Goal: Information Seeking & Learning: Learn about a topic

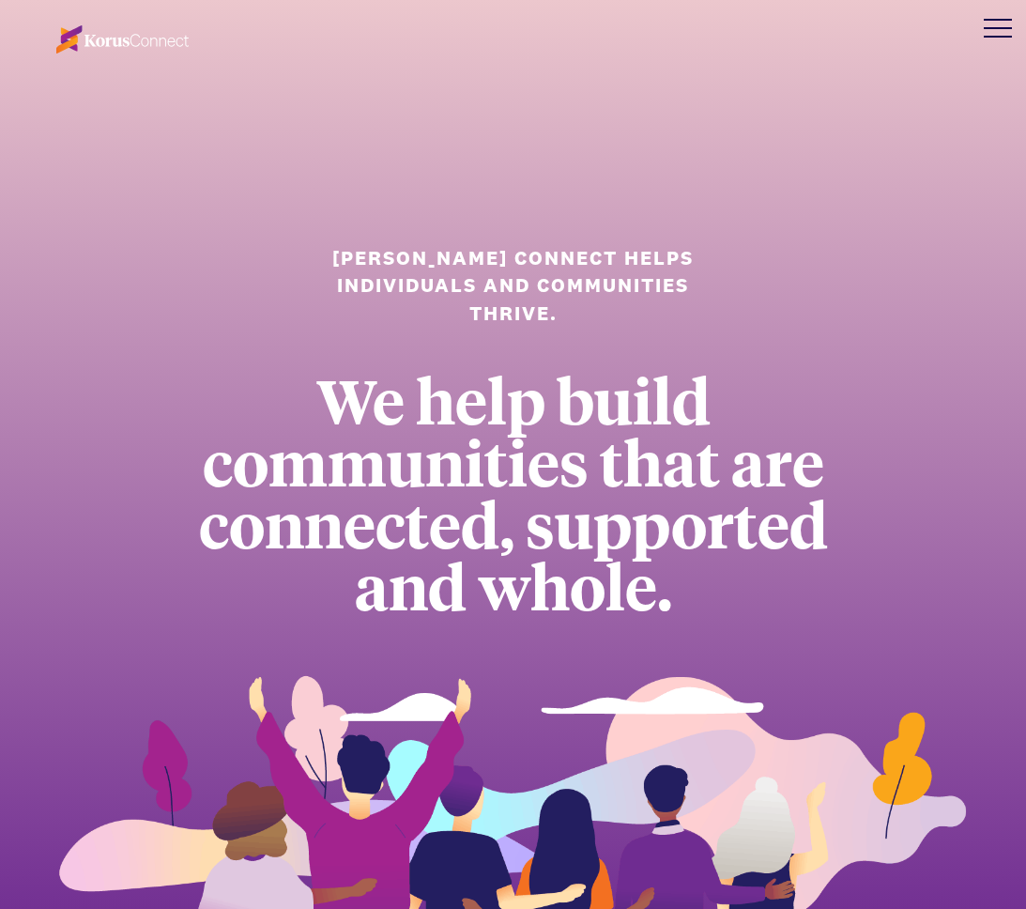
click at [994, 29] on div at bounding box center [998, 28] width 56 height 56
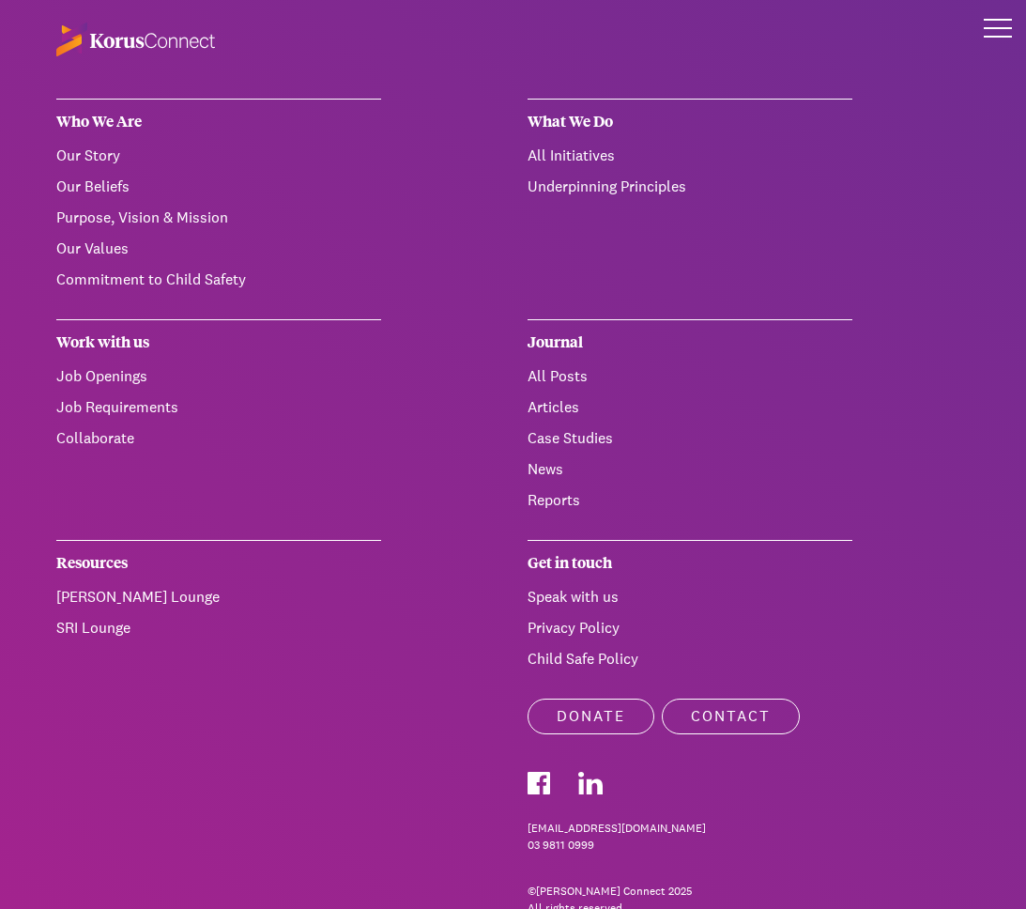
click at [602, 156] on link "All Initiatives" at bounding box center [571, 155] width 87 height 20
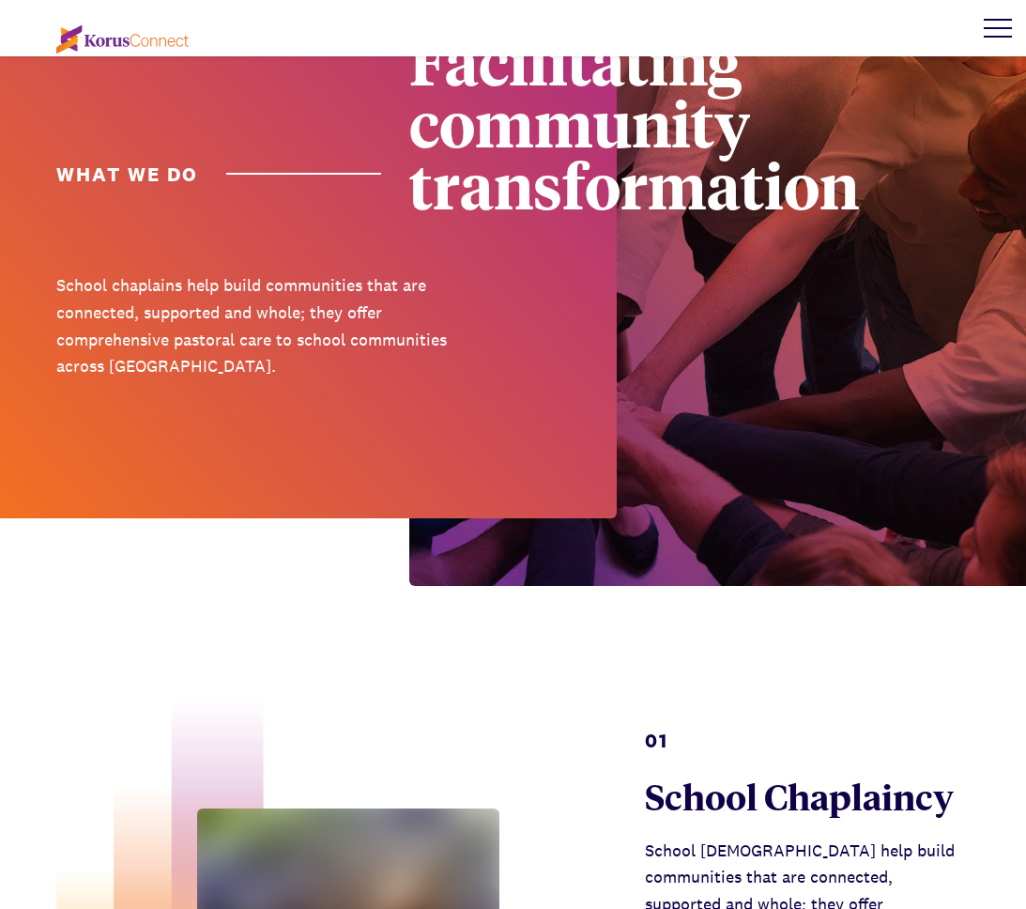
scroll to position [165, 0]
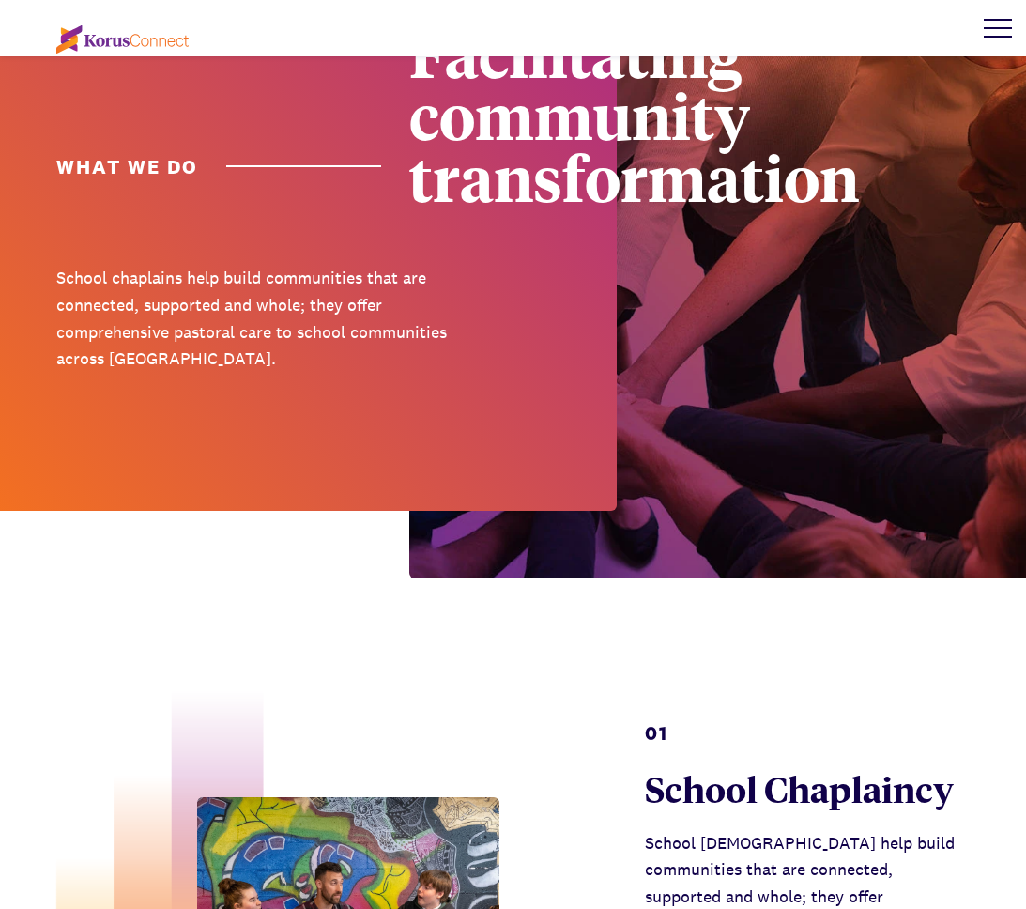
click at [160, 282] on p "School chaplains help build communities that are connected, supported and whole…" at bounding box center [277, 319] width 443 height 108
copy p "chaplains"
click at [458, 255] on div at bounding box center [308, 173] width 617 height 676
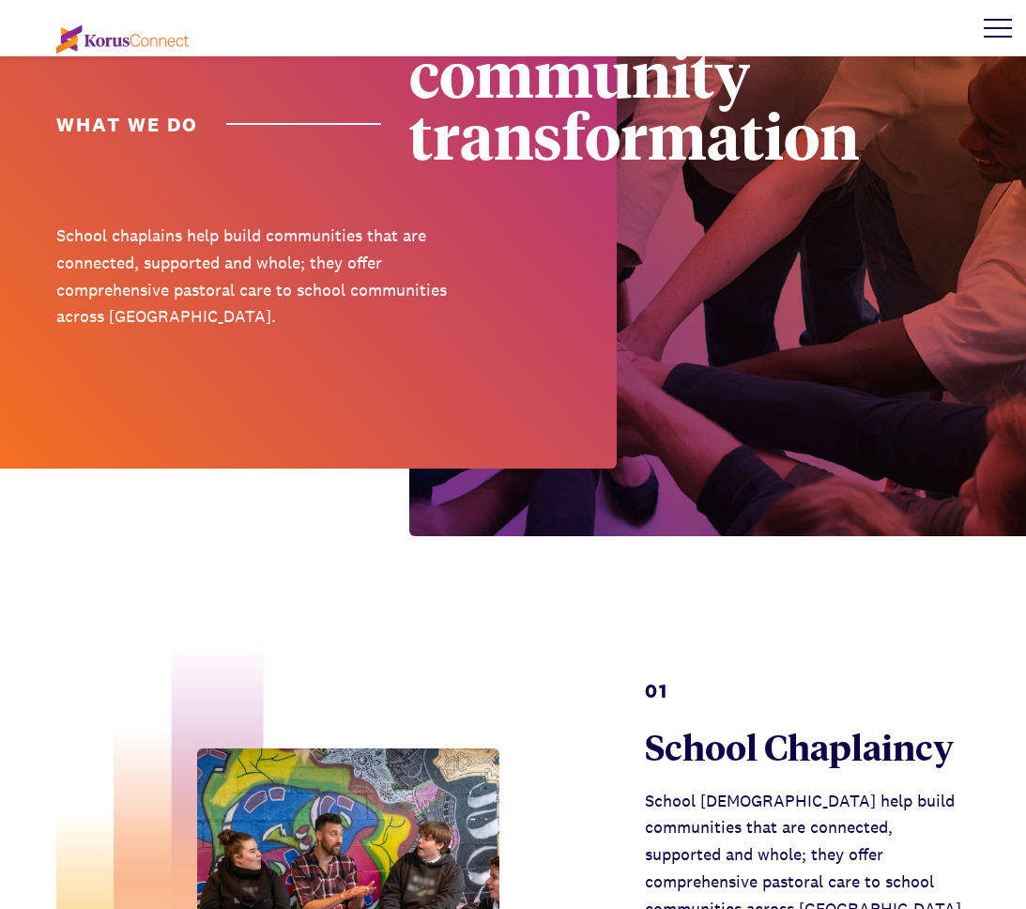
scroll to position [208, 0]
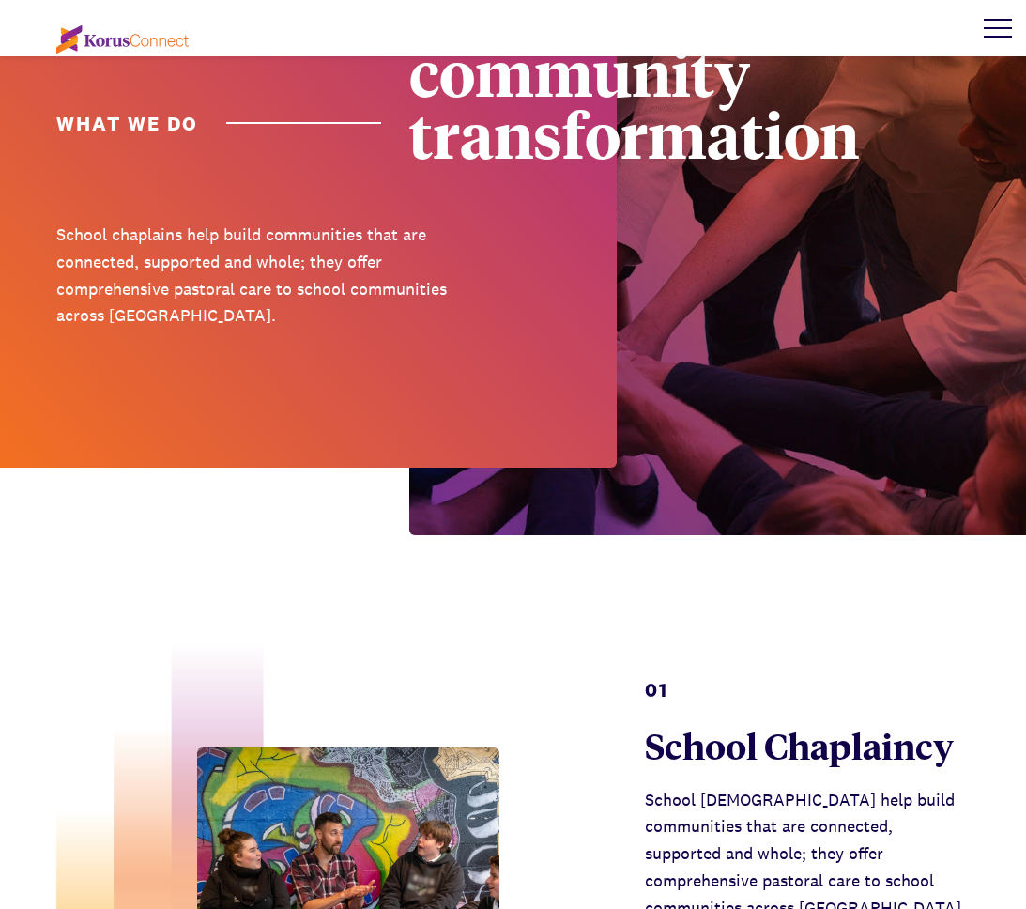
click at [213, 289] on p "School chaplains help build communities that are connected, supported and whole…" at bounding box center [277, 276] width 443 height 108
copy p "pastoral"
click at [283, 250] on p "School chaplains help build communities that are connected, supported and whole…" at bounding box center [277, 276] width 443 height 108
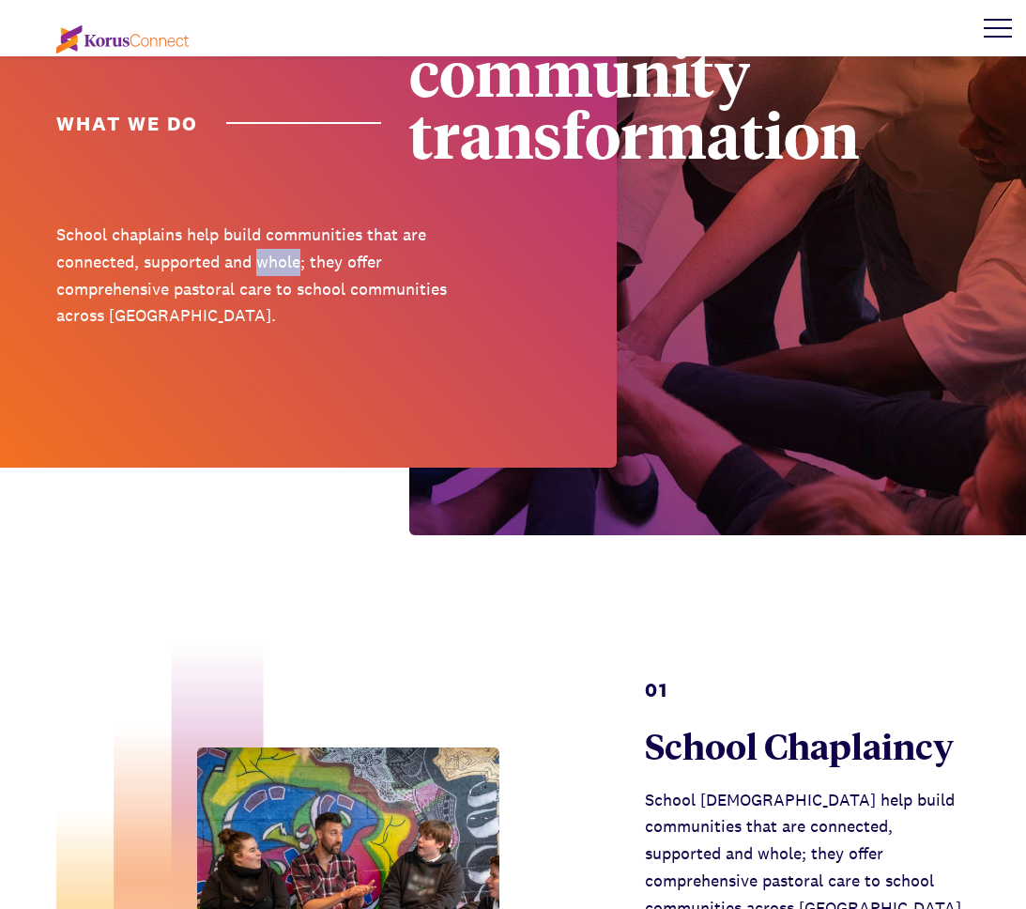
click at [283, 250] on p "School chaplains help build communities that are connected, supported and whole…" at bounding box center [277, 276] width 443 height 108
click at [315, 319] on p "School chaplains help build communities that are connected, supported and whole…" at bounding box center [277, 276] width 443 height 108
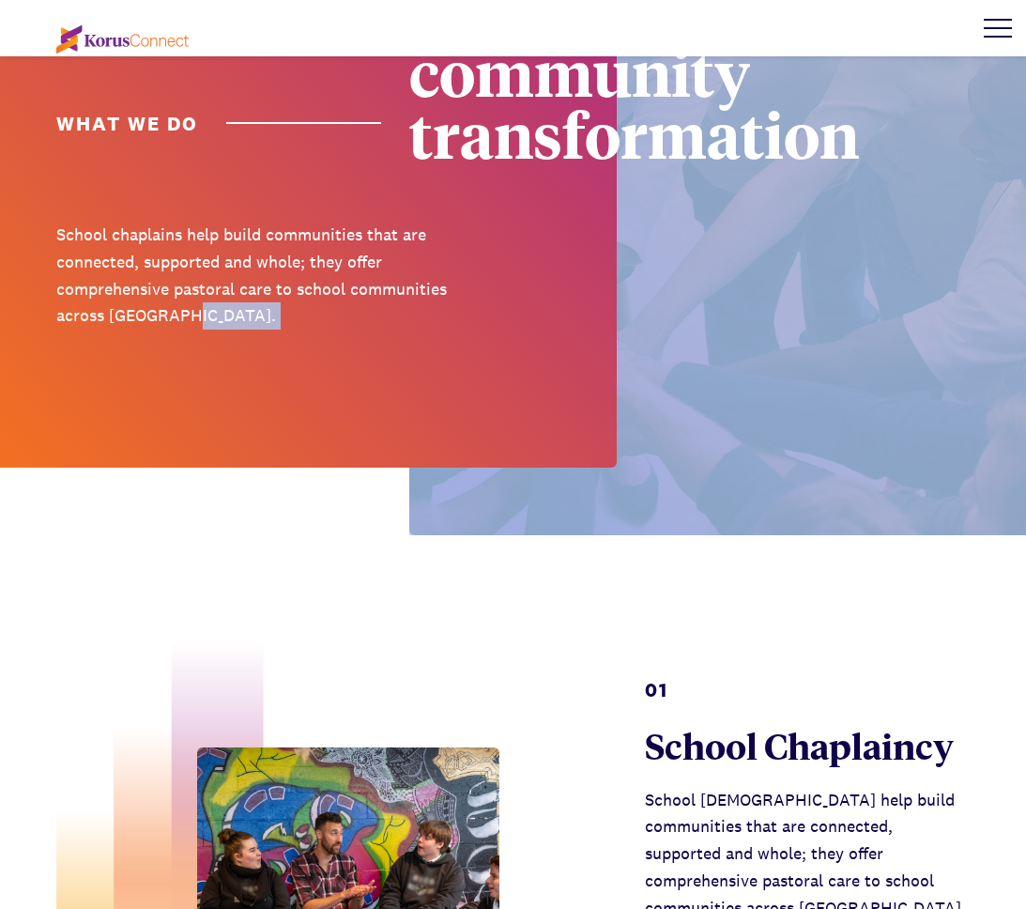
drag, startPoint x: 313, startPoint y: 344, endPoint x: -28, endPoint y: 187, distance: 375.1
click at [180, 253] on p "School chaplains help build communities that are connected, supported and whole…" at bounding box center [277, 276] width 443 height 108
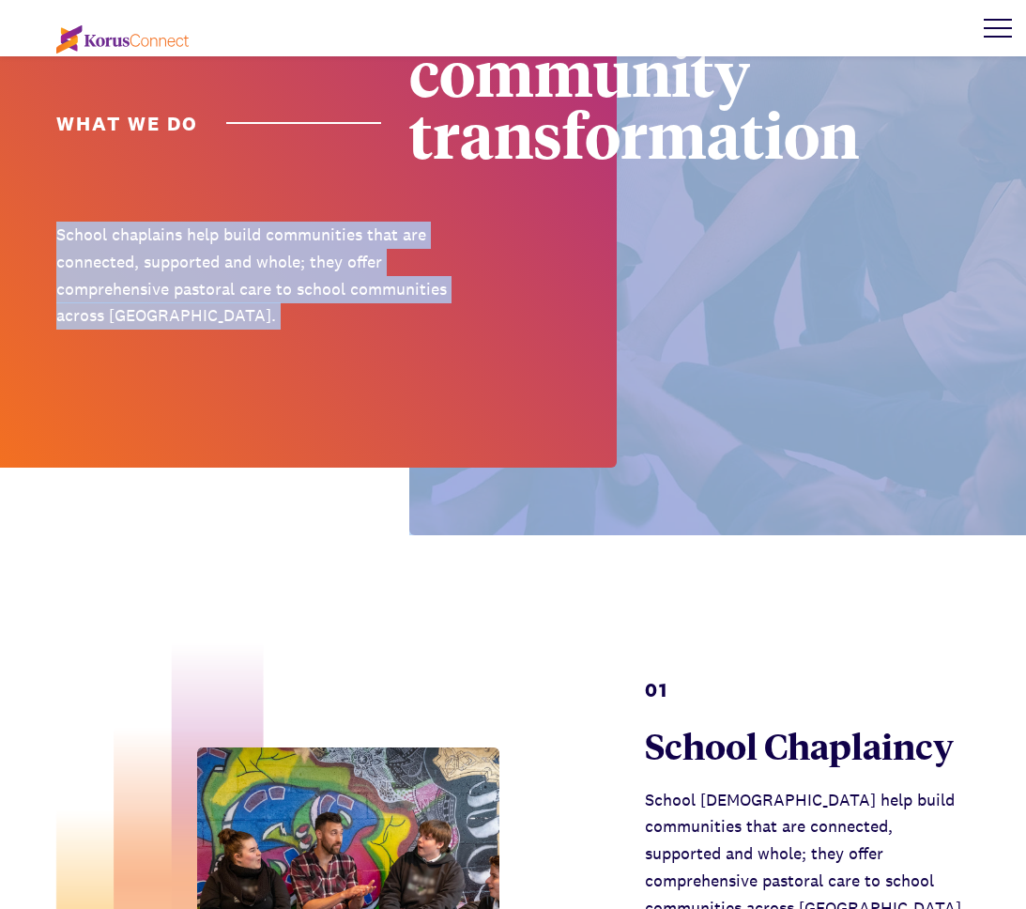
drag, startPoint x: 57, startPoint y: 233, endPoint x: 243, endPoint y: 360, distance: 225.5
click at [243, 360] on div "What we do Facilitating community transformation School chaplains help build co…" at bounding box center [513, 163] width 1026 height 743
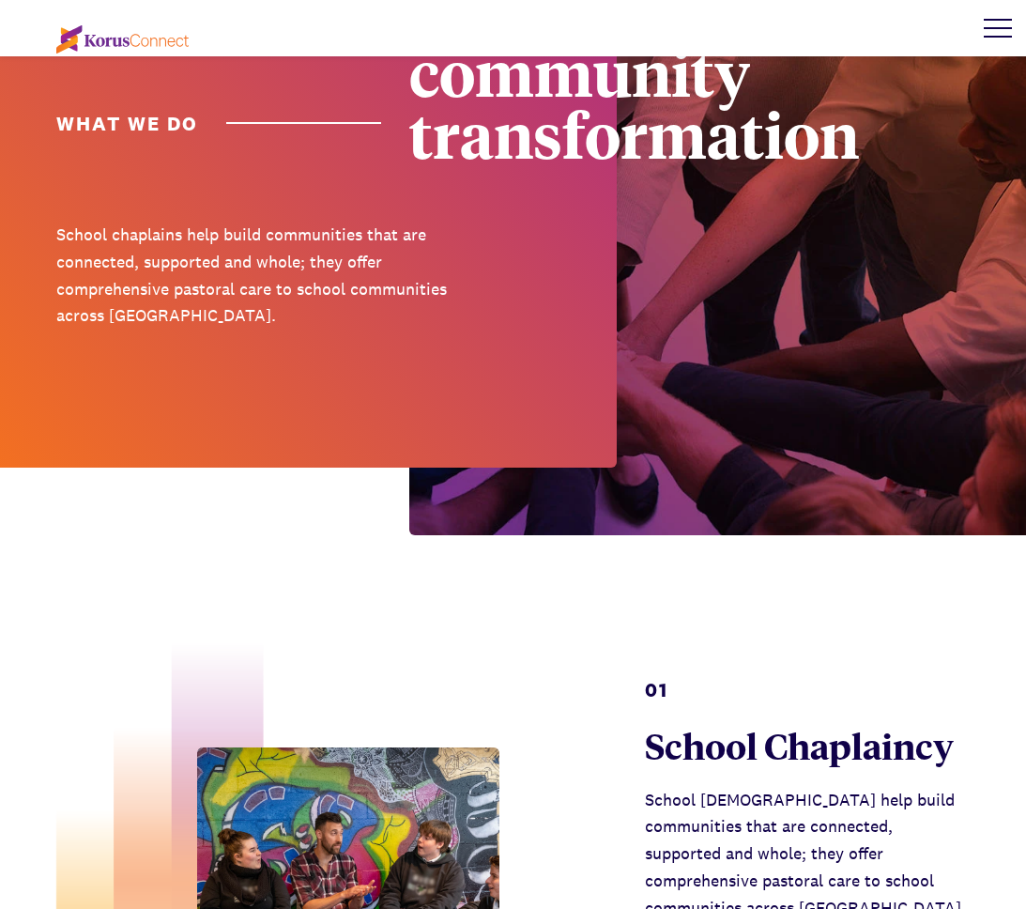
click at [231, 355] on div at bounding box center [308, 130] width 617 height 676
drag, startPoint x: 61, startPoint y: 237, endPoint x: 170, endPoint y: 314, distance: 133.9
click at [167, 313] on p "School chaplains help build communities that are connected, supported and whole…" at bounding box center [277, 276] width 443 height 108
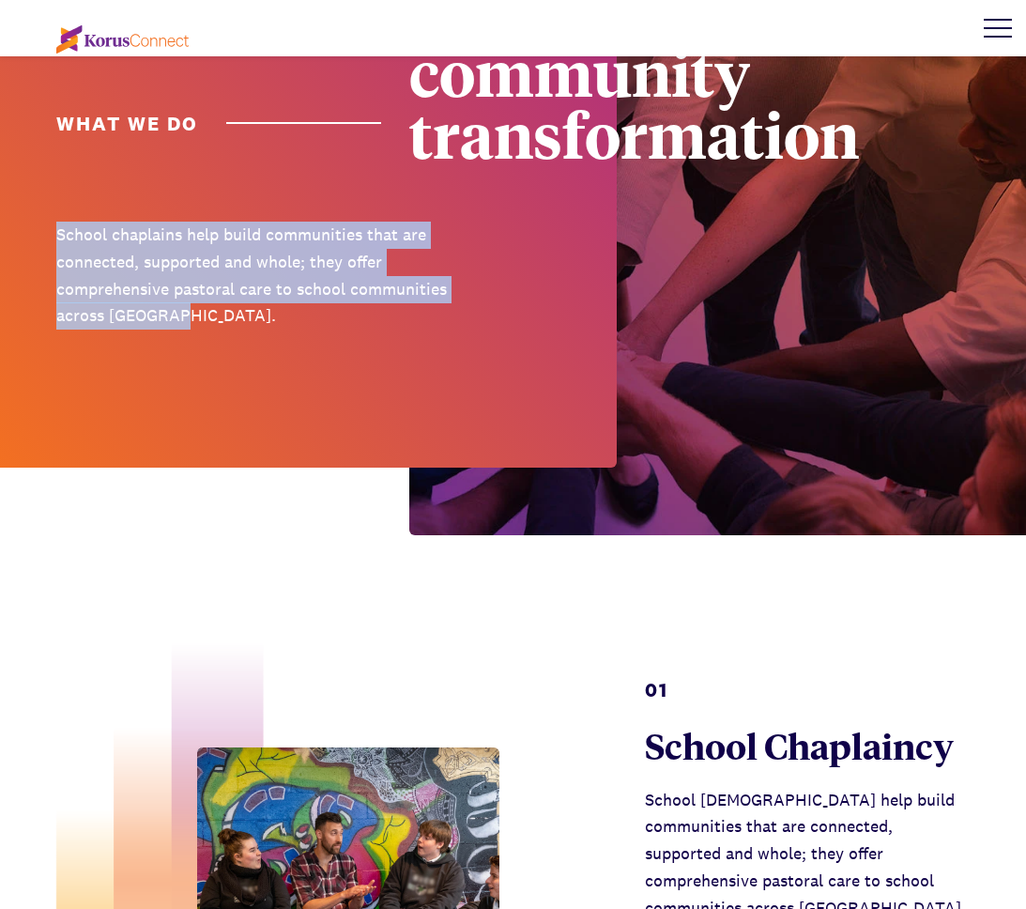
drag, startPoint x: 170, startPoint y: 314, endPoint x: 58, endPoint y: 237, distance: 136.2
click at [58, 236] on p "School chaplains help build communities that are connected, supported and whole…" at bounding box center [277, 276] width 443 height 108
copy p "School chaplains help build communities that are connected, supported and whole…"
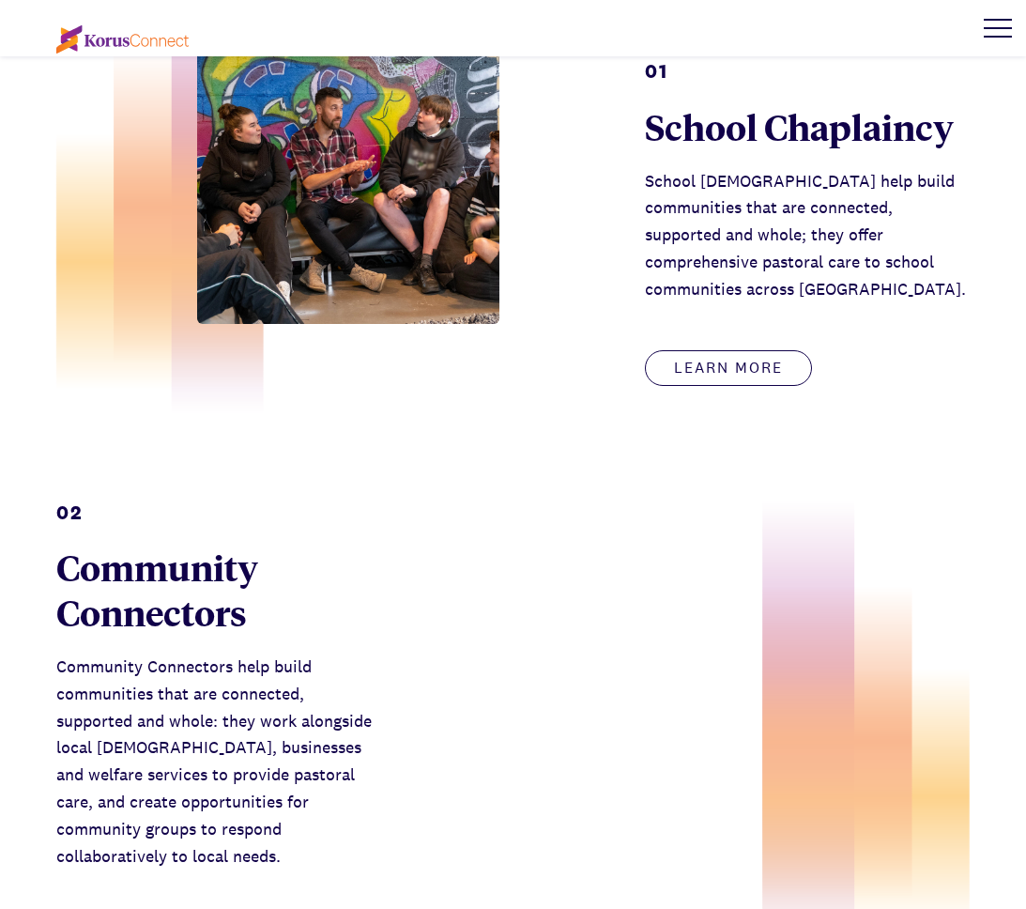
scroll to position [807, 0]
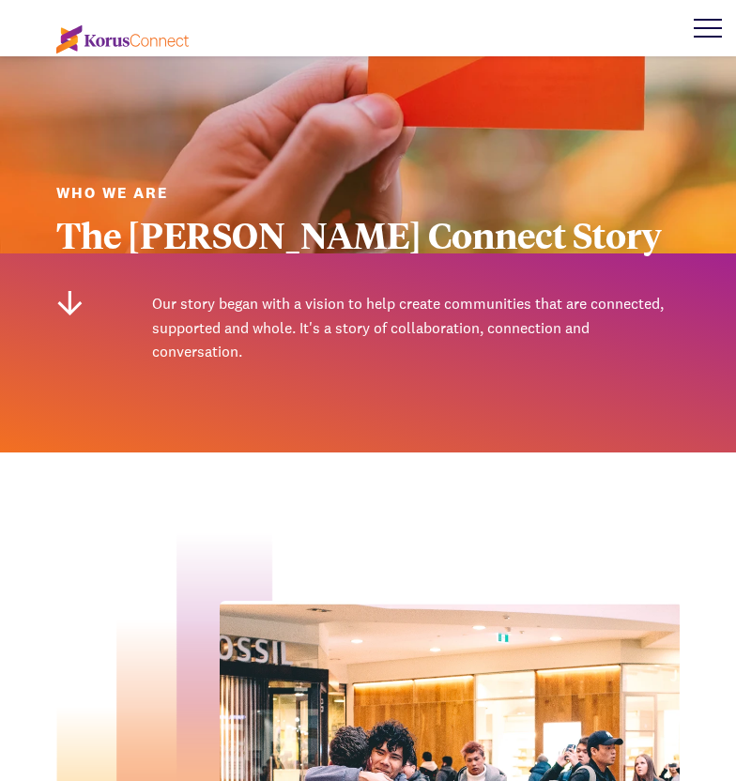
scroll to position [31, 0]
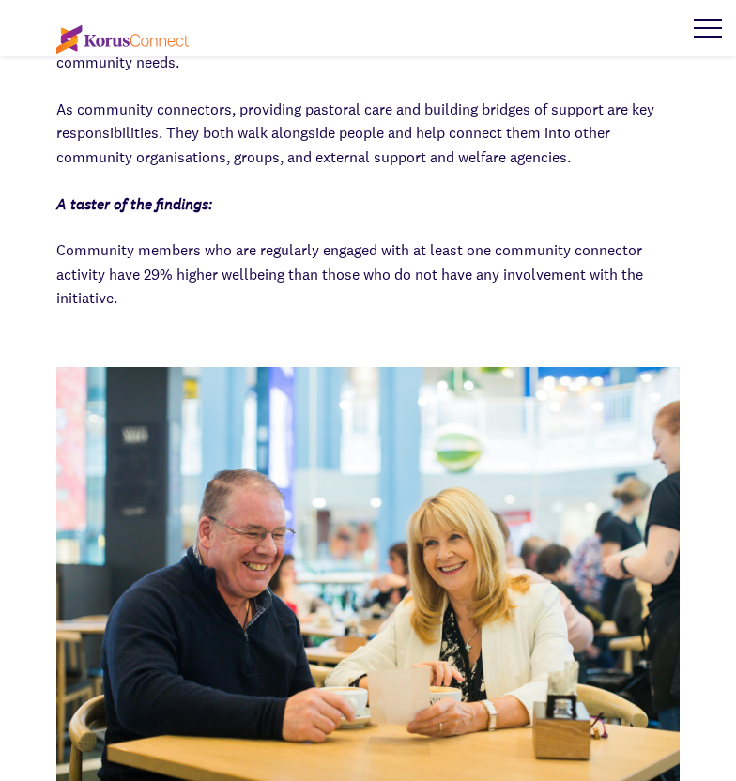
scroll to position [2073, 0]
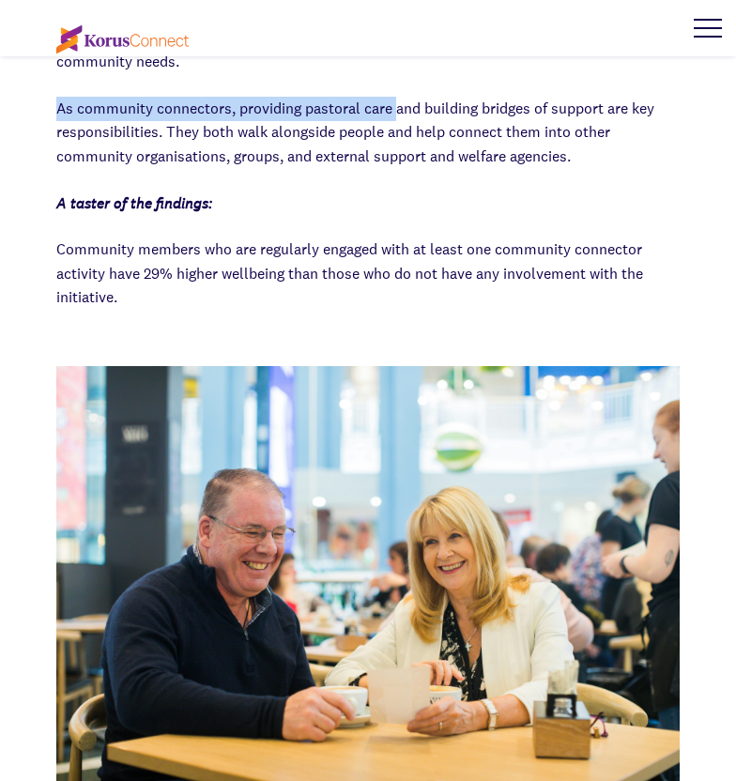
drag, startPoint x: 44, startPoint y: 84, endPoint x: 400, endPoint y: 85, distance: 355.8
copy p "As community connectors, providing pastoral care"
